Goal: Find specific page/section

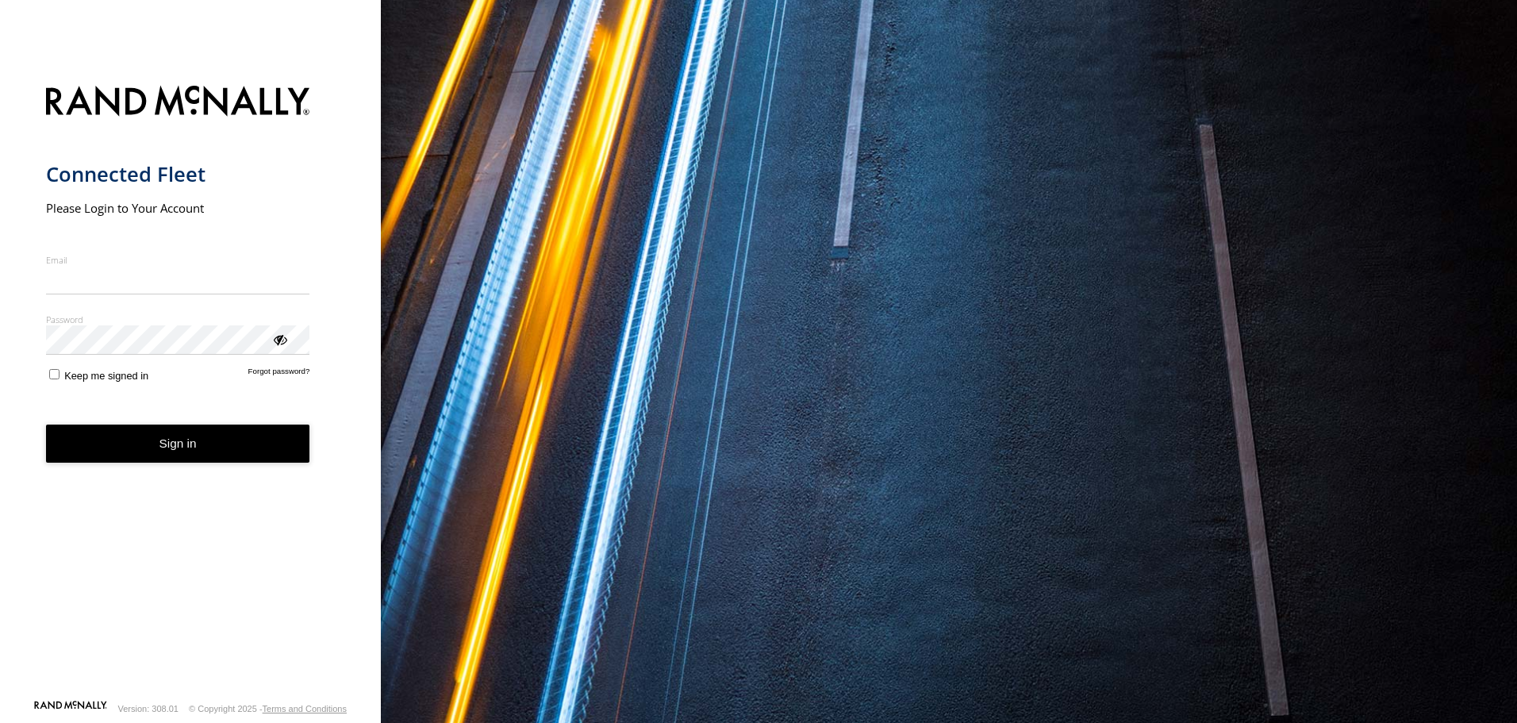
type input "**********"
click at [174, 457] on button "Sign in" at bounding box center [178, 444] width 264 height 39
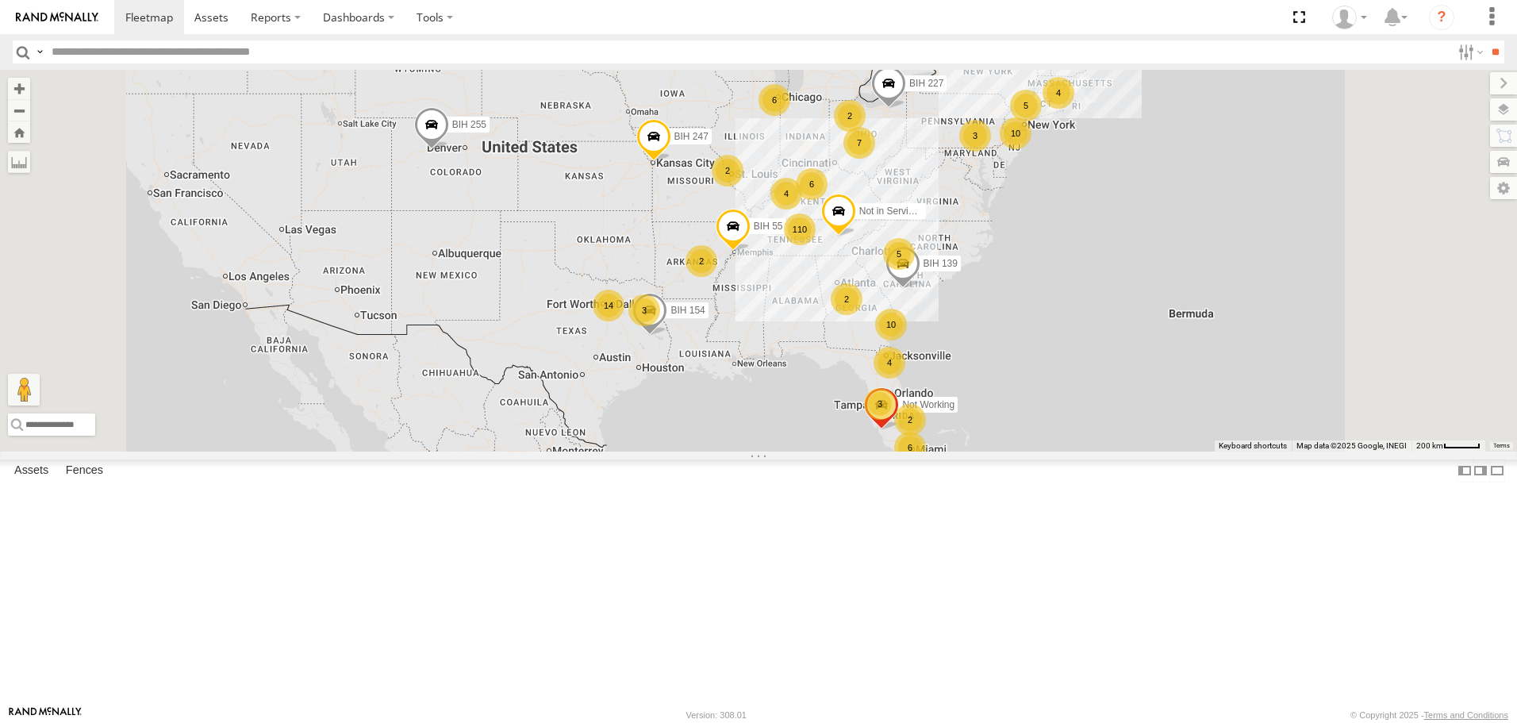
click at [0, 0] on span "Asset" at bounding box center [0, 0] width 0 height 0
click at [0, 0] on span at bounding box center [0, 0] width 0 height 0
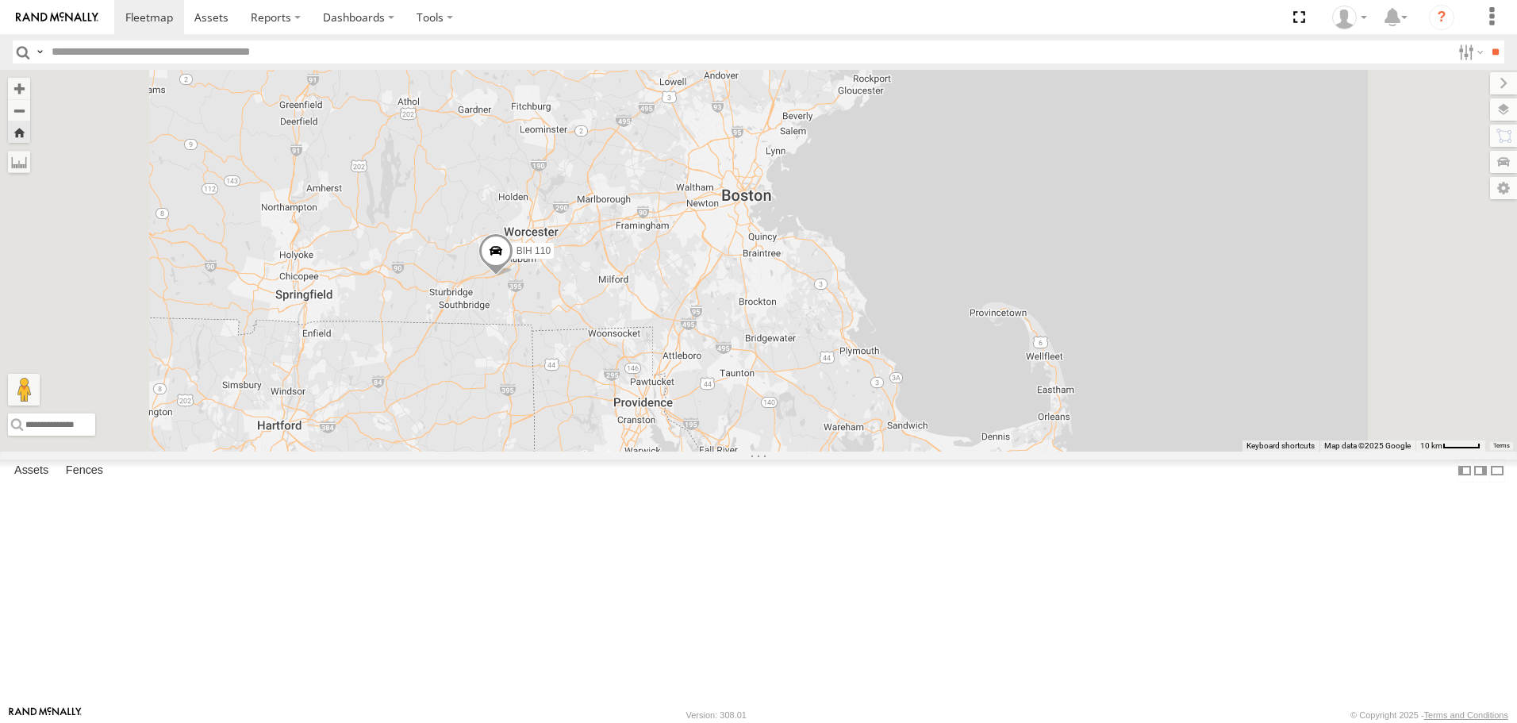
scroll to position [2539, 0]
click at [0, 0] on span at bounding box center [0, 0] width 0 height 0
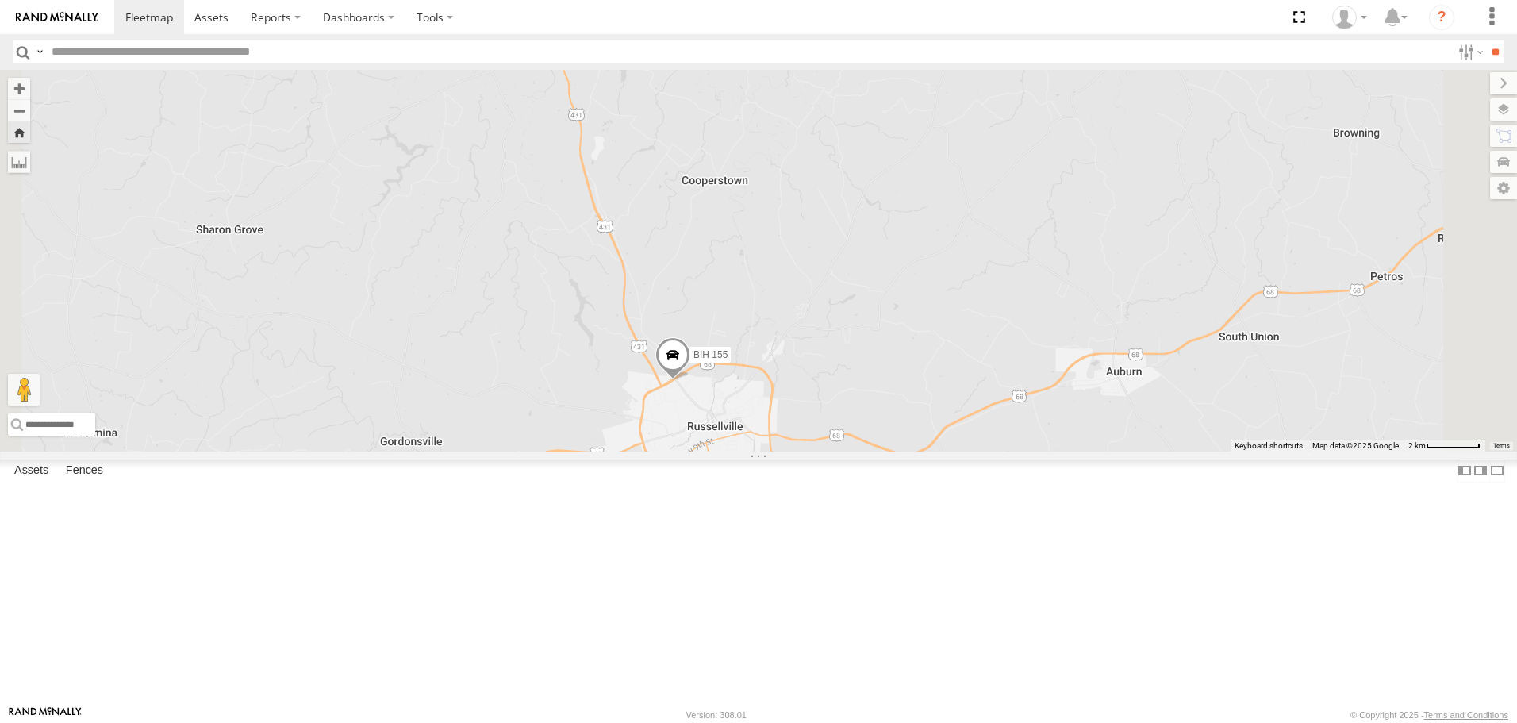
scroll to position [3333, 0]
click at [0, 0] on span at bounding box center [0, 0] width 0 height 0
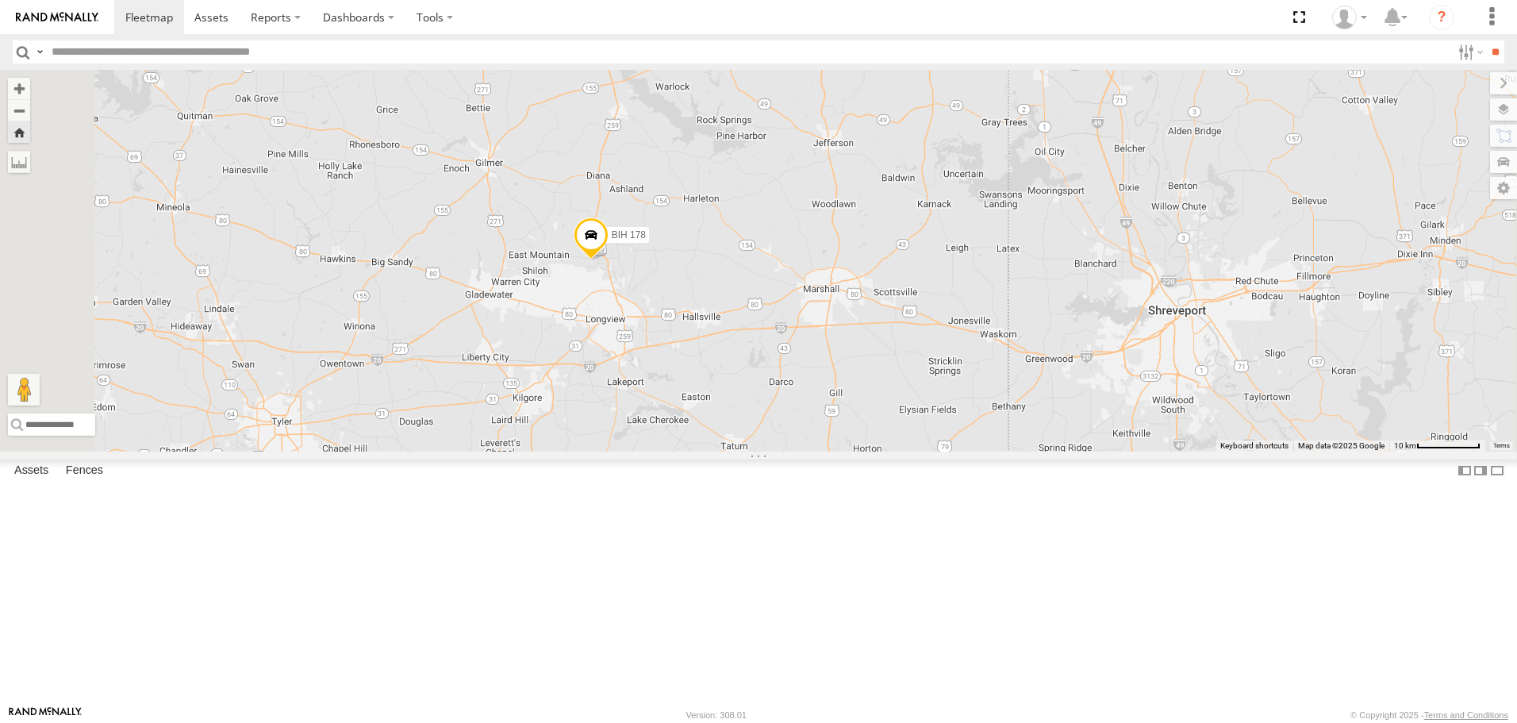
scroll to position [4047, 0]
click at [0, 0] on span at bounding box center [0, 0] width 0 height 0
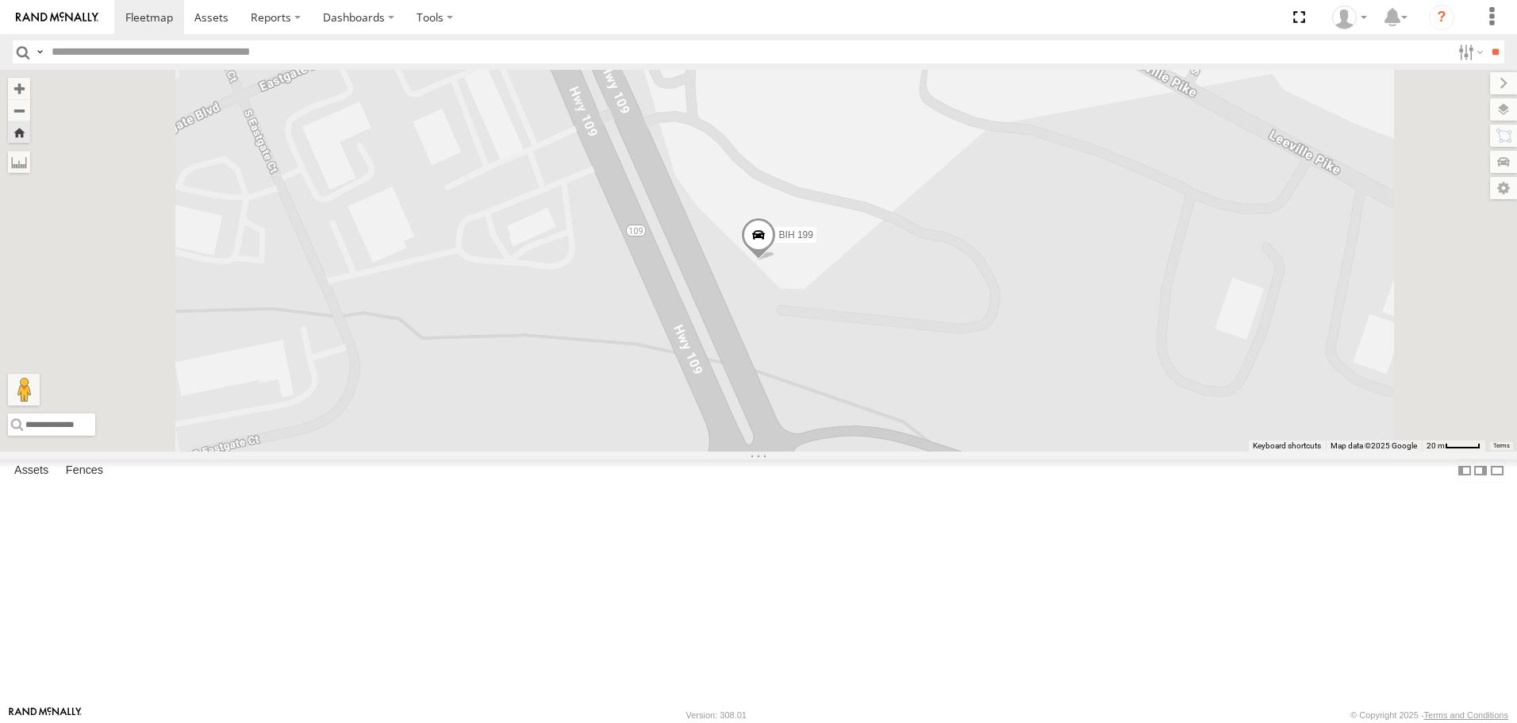
scroll to position [5475, 0]
click at [0, 0] on span at bounding box center [0, 0] width 0 height 0
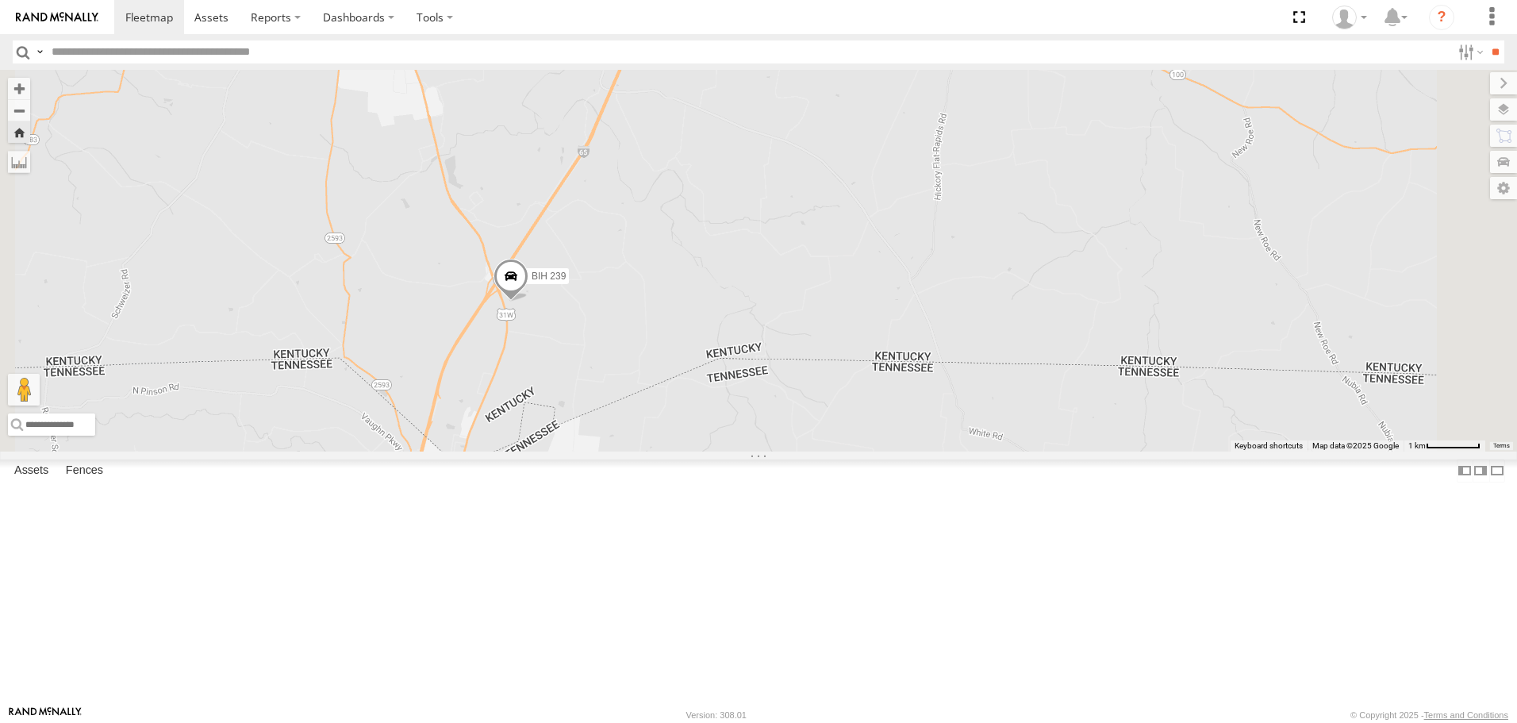
scroll to position [6348, 0]
click at [0, 0] on span at bounding box center [0, 0] width 0 height 0
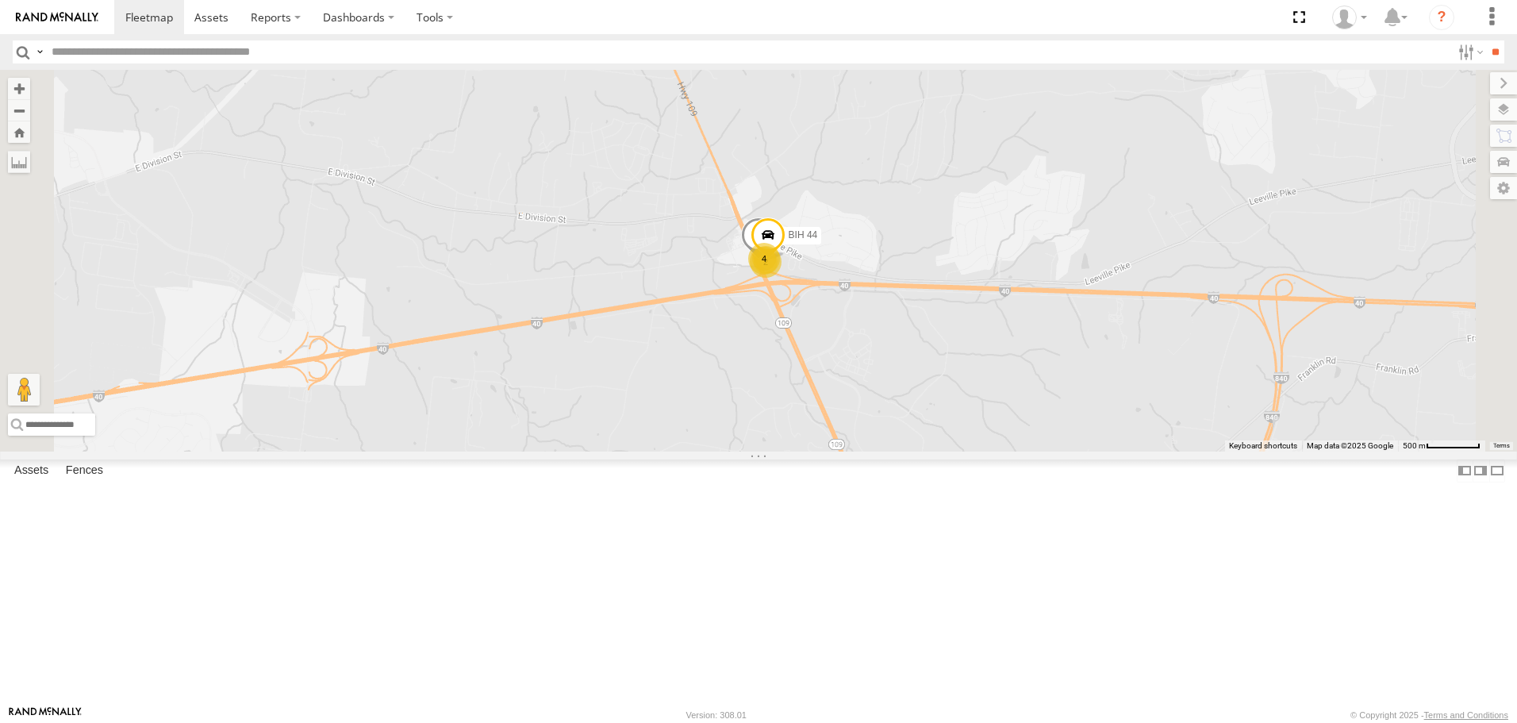
scroll to position [1190, 0]
click at [0, 0] on span at bounding box center [0, 0] width 0 height 0
